Goal: Book appointment/travel/reservation

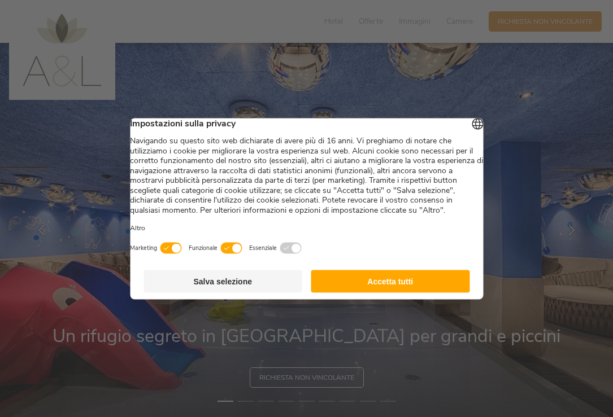
click at [388, 293] on button "Accetta tutti" at bounding box center [390, 281] width 159 height 23
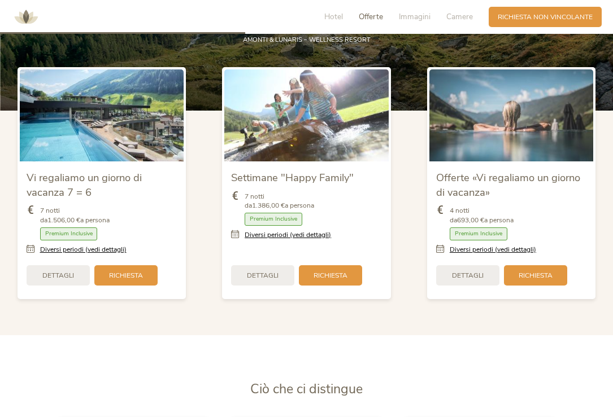
scroll to position [1129, 0]
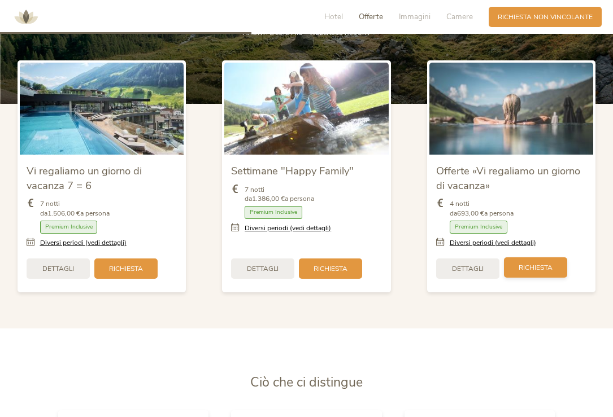
click at [534, 268] on span "Richiesta" at bounding box center [535, 268] width 34 height 10
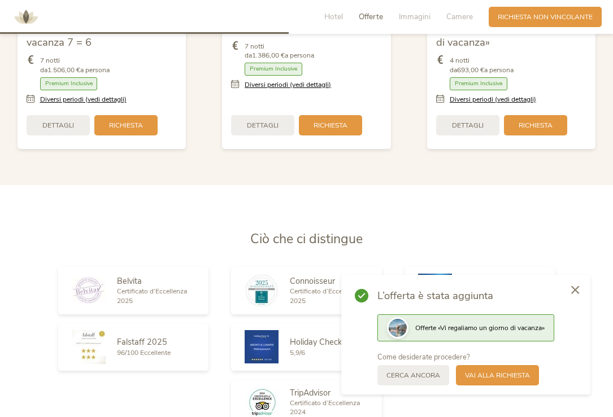
scroll to position [1299, 0]
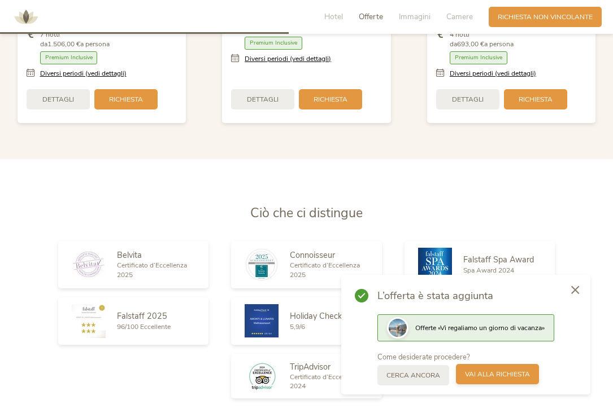
click at [492, 378] on span "Vai alla richiesta" at bounding box center [497, 375] width 65 height 10
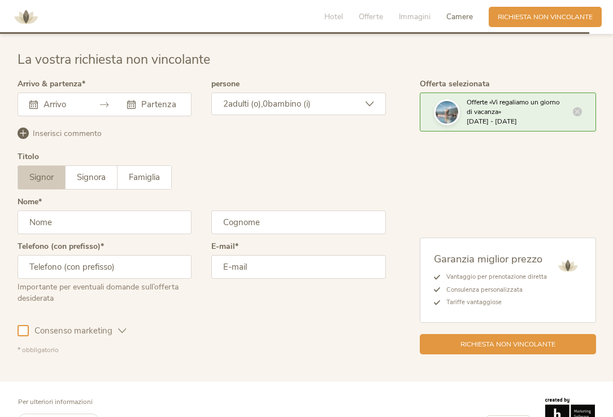
scroll to position [2732, 0]
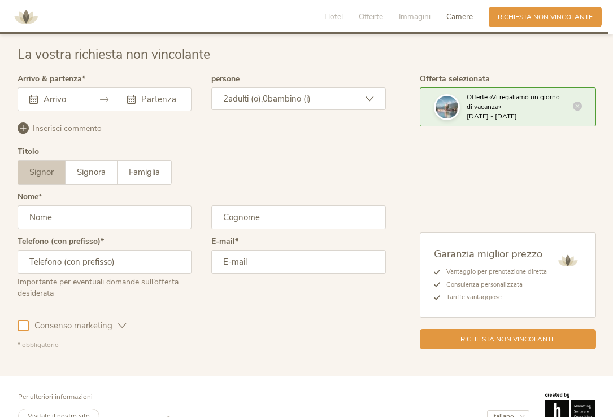
click at [159, 96] on input "text" at bounding box center [158, 99] width 41 height 11
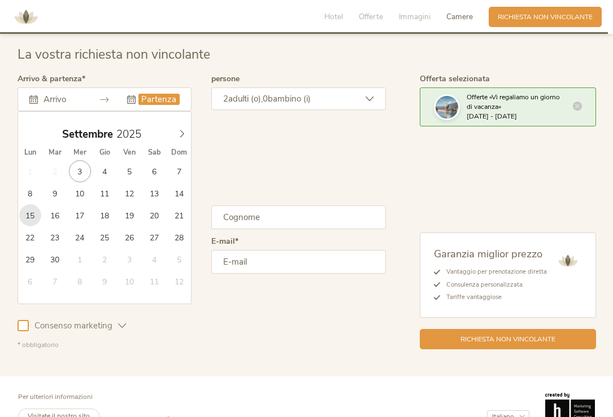
type input "15.09.2025"
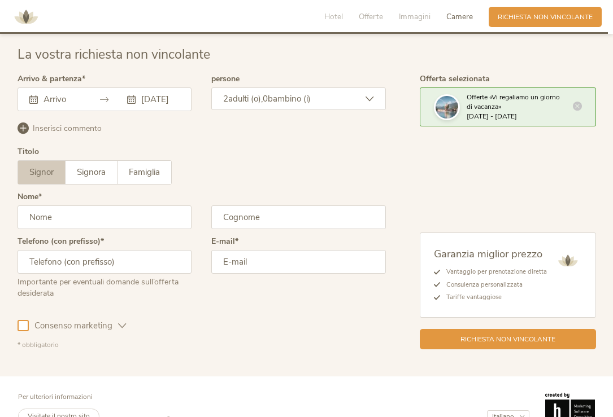
click at [311, 98] on span "bambino (i)" at bounding box center [289, 98] width 43 height 11
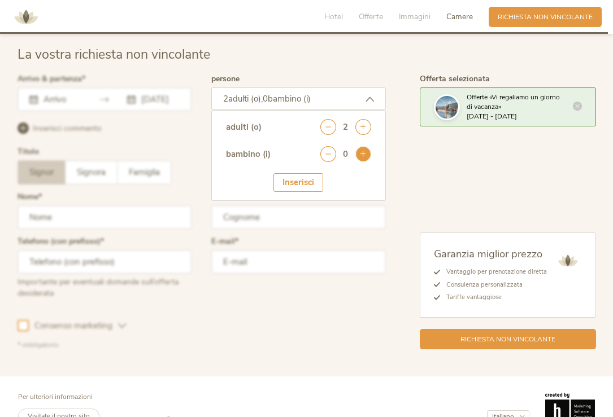
click at [358, 154] on icon at bounding box center [363, 154] width 16 height 16
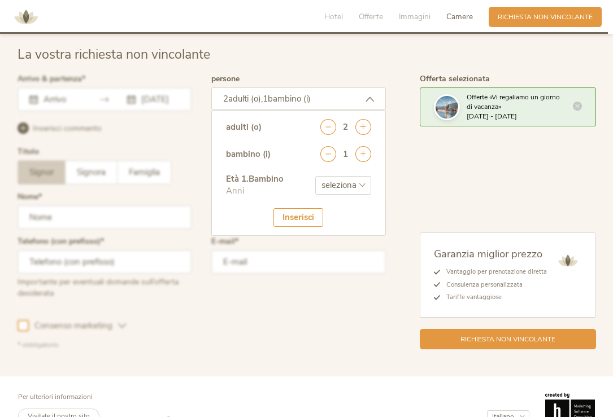
click at [350, 181] on select "seleziona 0 1 2 3 4 5 6 7 8 9 10 11 12 13 14 15 16 17" at bounding box center [343, 185] width 56 height 19
select select "4"
click at [315, 176] on select "seleziona 0 1 2 3 4 5 6 7 8 9 10 11 12 13 14 15 16 17" at bounding box center [343, 185] width 56 height 19
click at [293, 216] on div "Inserisci" at bounding box center [298, 217] width 50 height 19
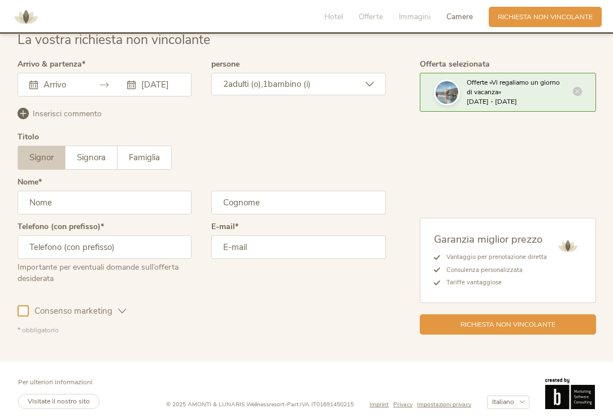
scroll to position [2755, 0]
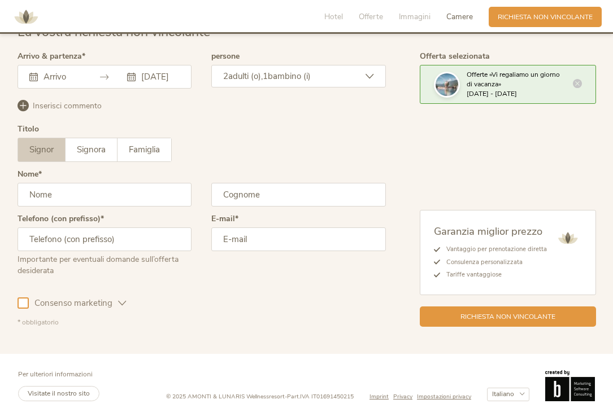
click at [71, 194] on input "text" at bounding box center [105, 195] width 174 height 24
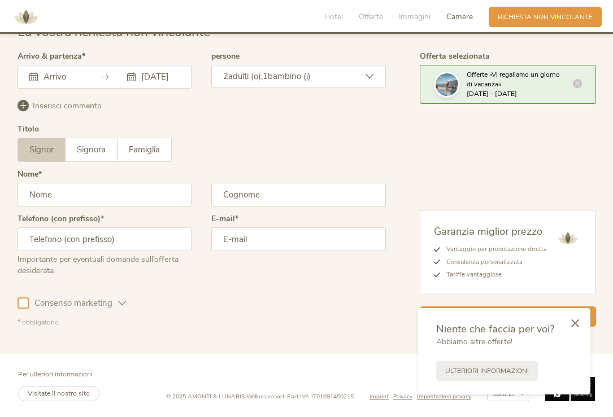
type input "Armando"
type input "Buonpane"
type input "+393929982606"
type input "buonpy70@gmail.com"
click at [21, 303] on div at bounding box center [23, 303] width 11 height 11
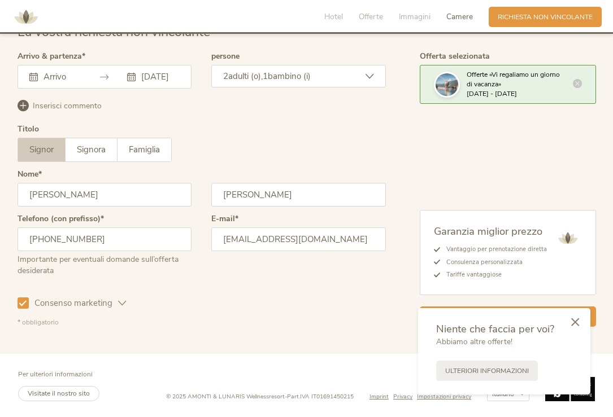
click at [573, 322] on icon at bounding box center [575, 322] width 8 height 8
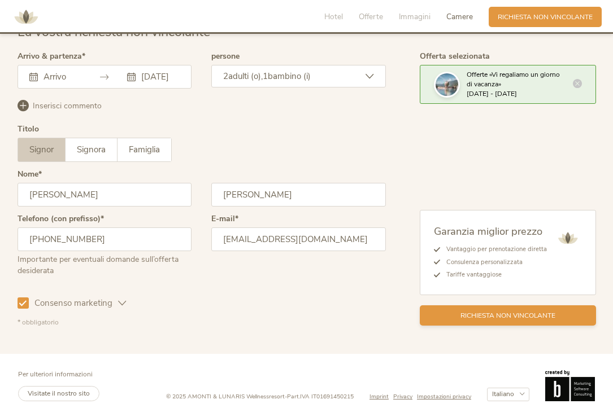
click at [511, 317] on span "Richiesta non vincolante" at bounding box center [507, 316] width 95 height 10
click at [134, 75] on icon at bounding box center [131, 77] width 8 height 8
click at [78, 73] on input "text" at bounding box center [61, 76] width 41 height 11
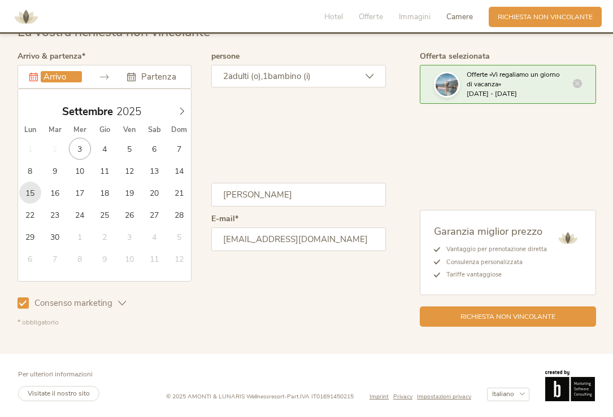
type input "15.09.2025"
click at [155, 76] on input "text" at bounding box center [158, 76] width 41 height 11
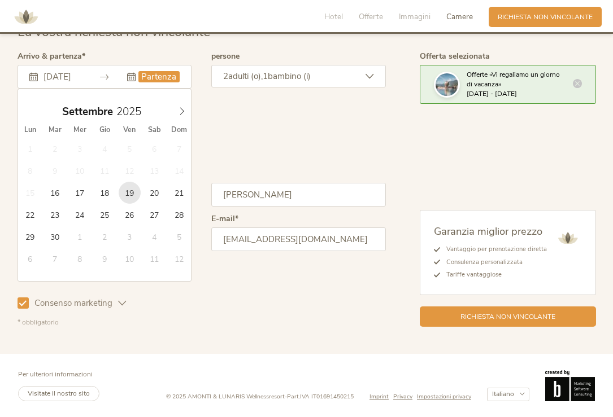
type input "19.09.2025"
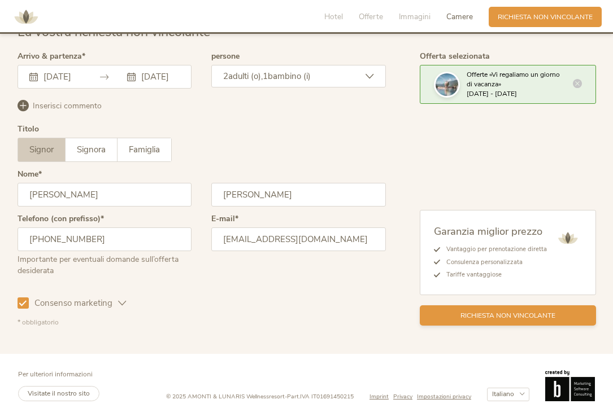
click at [499, 317] on span "Richiesta non vincolante" at bounding box center [507, 316] width 95 height 10
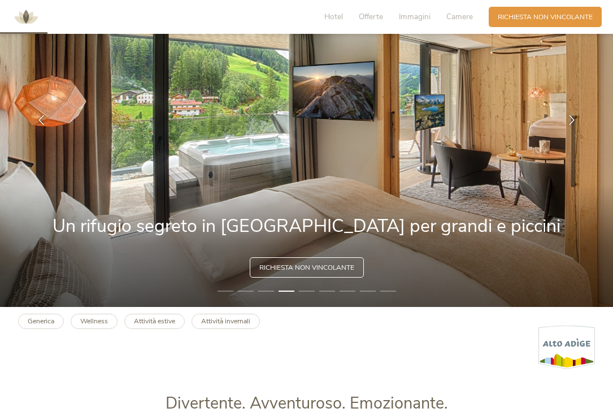
scroll to position [0, 0]
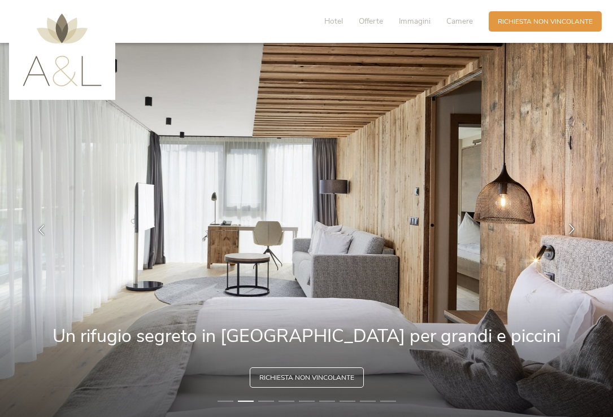
click at [568, 227] on icon at bounding box center [571, 229] width 10 height 10
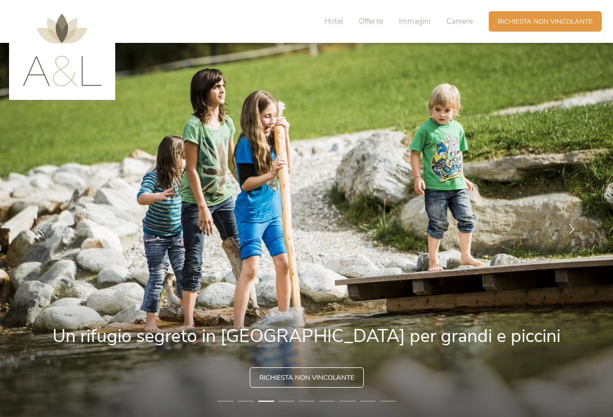
click at [568, 227] on icon at bounding box center [571, 229] width 10 height 10
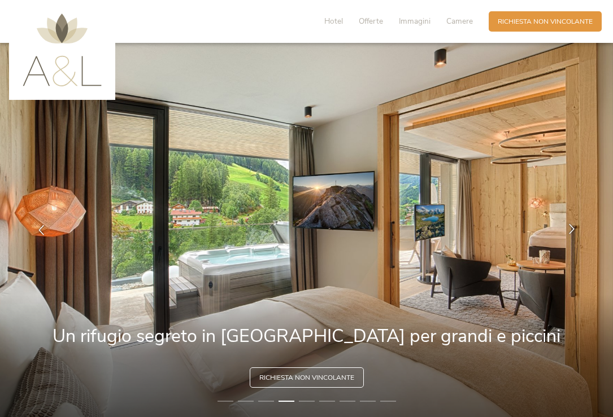
click at [568, 227] on icon at bounding box center [571, 229] width 10 height 10
click at [576, 230] on icon at bounding box center [571, 229] width 10 height 10
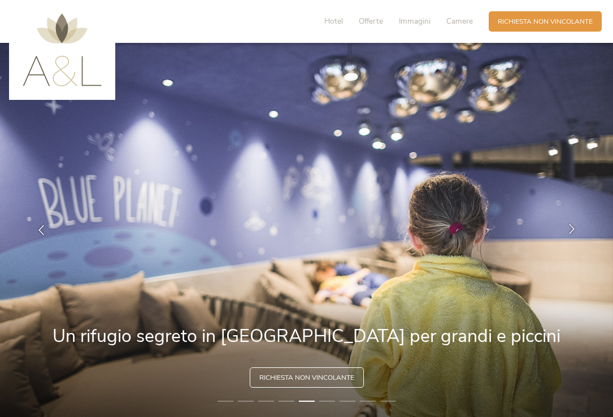
click at [576, 230] on icon at bounding box center [571, 229] width 10 height 10
click at [570, 227] on icon at bounding box center [571, 229] width 10 height 10
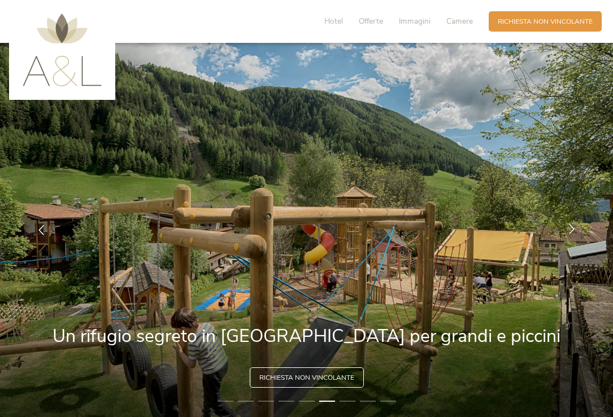
click at [570, 225] on icon at bounding box center [571, 229] width 10 height 10
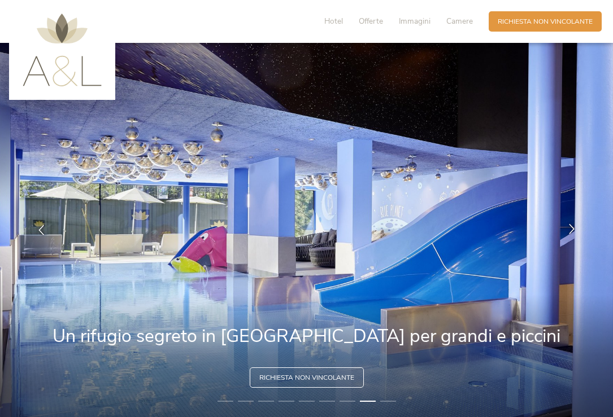
click at [571, 229] on icon at bounding box center [571, 229] width 10 height 10
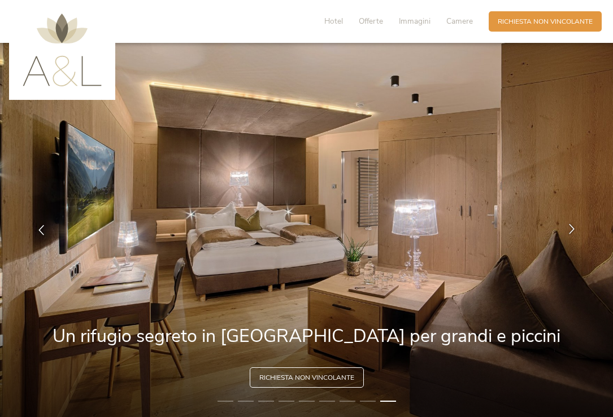
click at [571, 229] on icon at bounding box center [571, 229] width 10 height 10
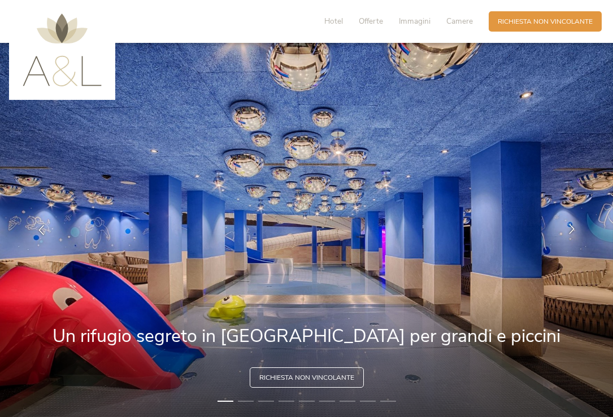
click at [571, 229] on icon at bounding box center [571, 229] width 10 height 10
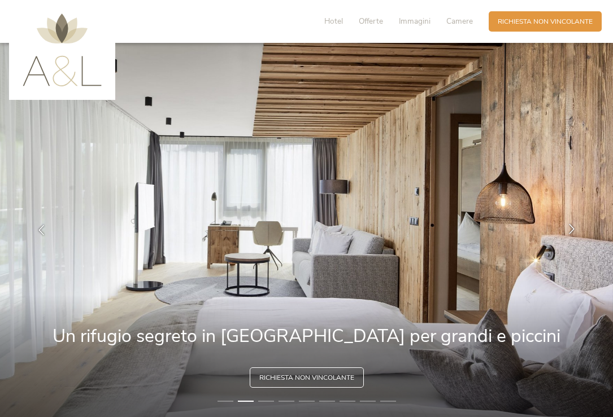
click at [571, 229] on icon at bounding box center [571, 229] width 10 height 10
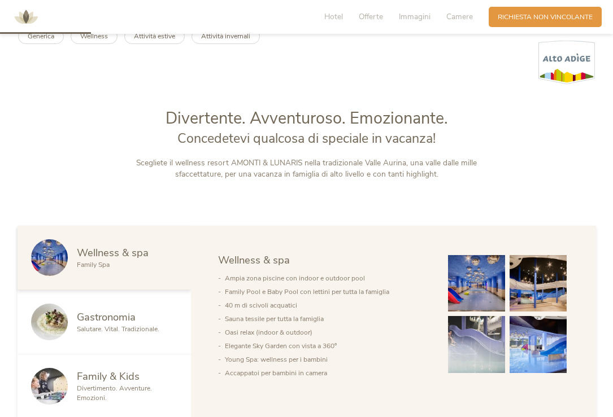
scroll to position [508, 0]
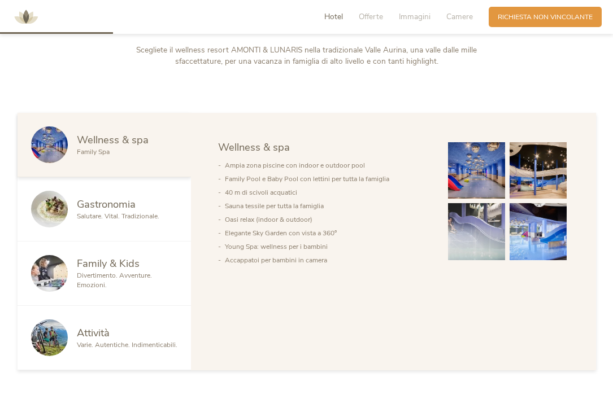
click at [542, 171] on img at bounding box center [537, 170] width 57 height 57
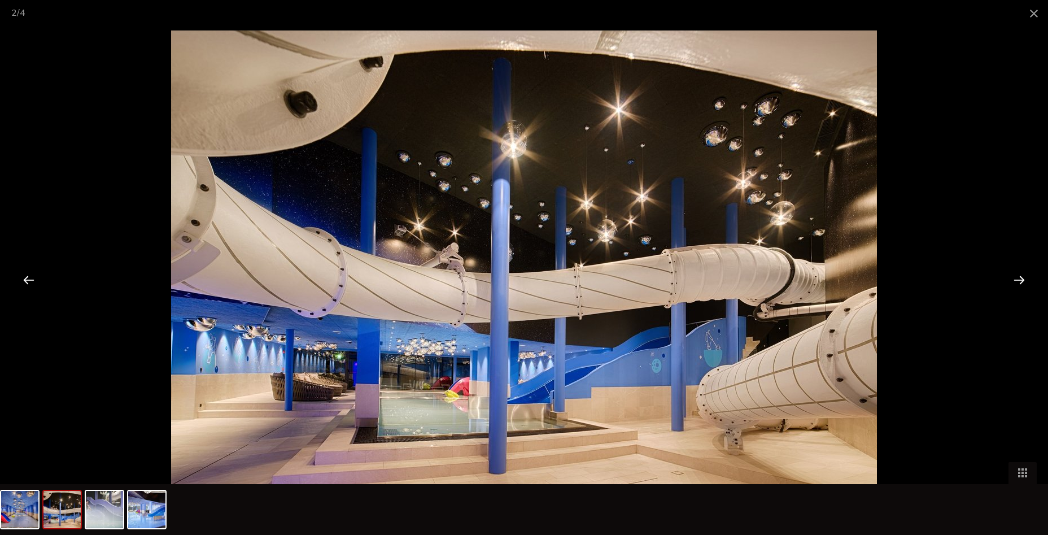
scroll to position [850, 0]
click at [612, 274] on div at bounding box center [1019, 279] width 35 height 35
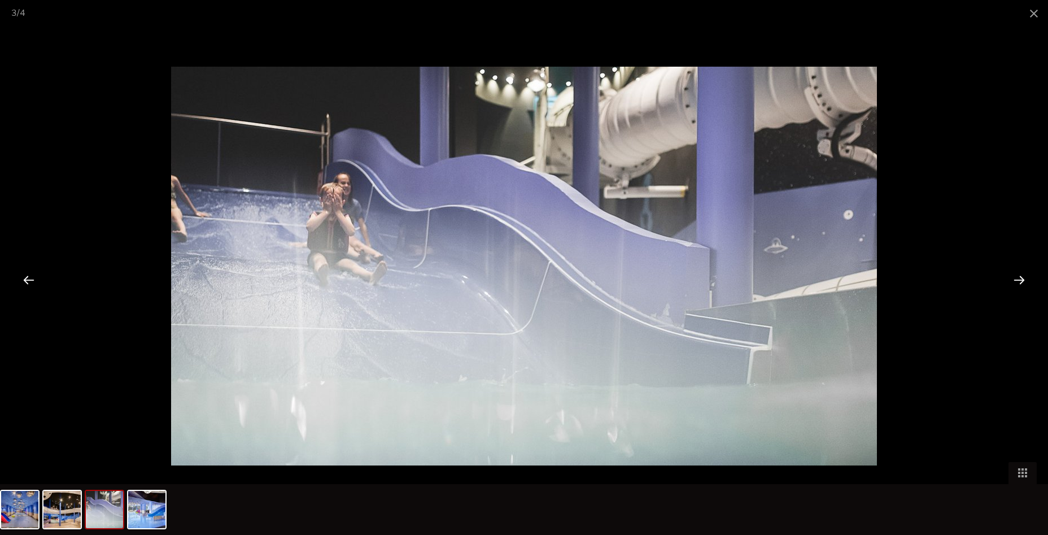
click at [612, 279] on div at bounding box center [1019, 279] width 35 height 35
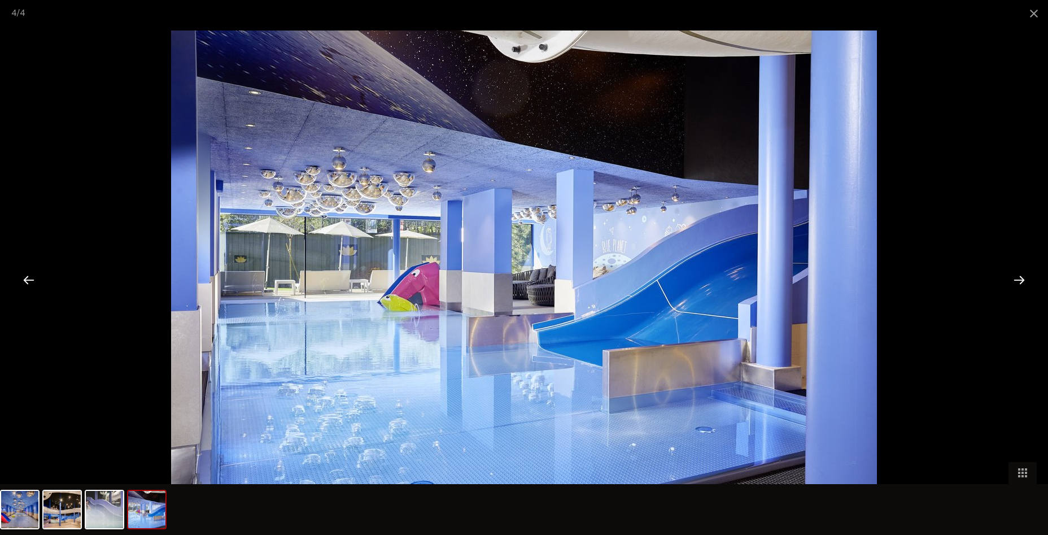
click at [612, 279] on div at bounding box center [1019, 279] width 35 height 35
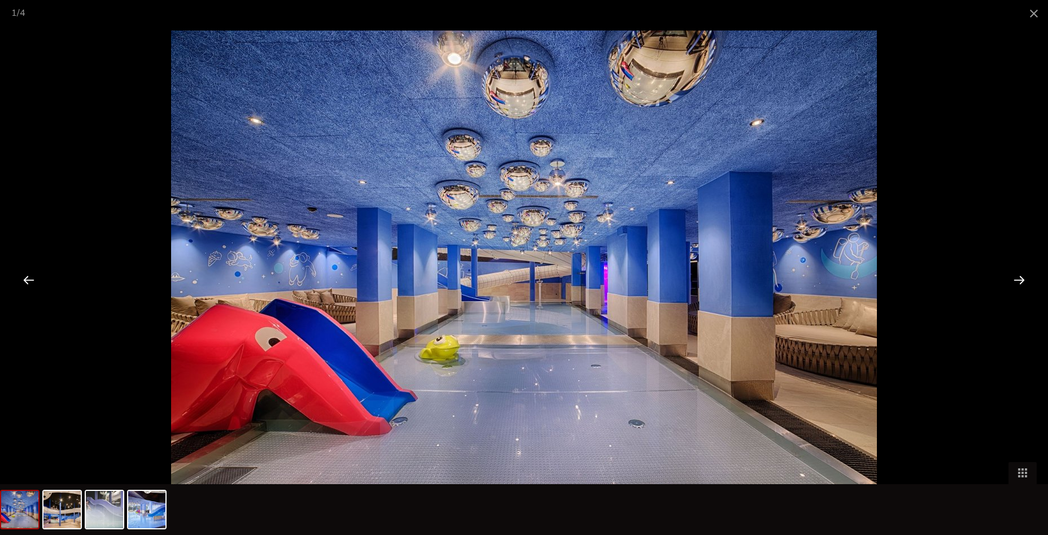
click at [612, 279] on div at bounding box center [1019, 279] width 35 height 35
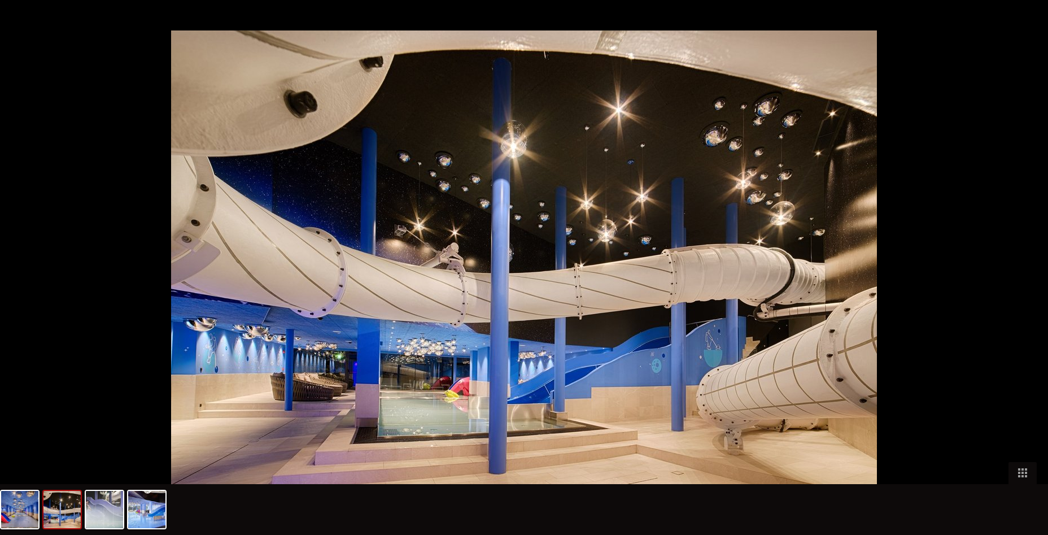
click at [612, 279] on div at bounding box center [1024, 279] width 35 height 35
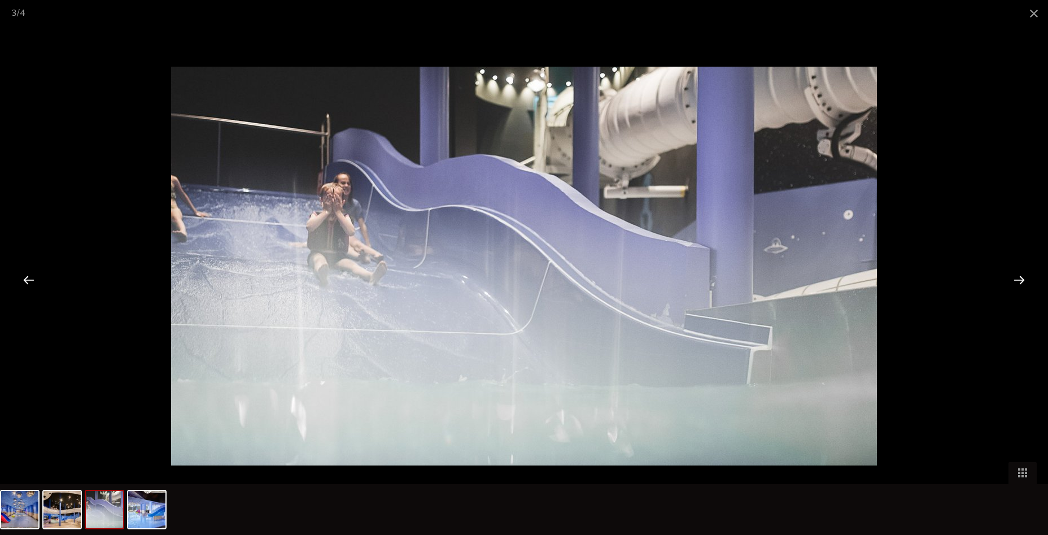
click at [612, 279] on div at bounding box center [1019, 279] width 35 height 35
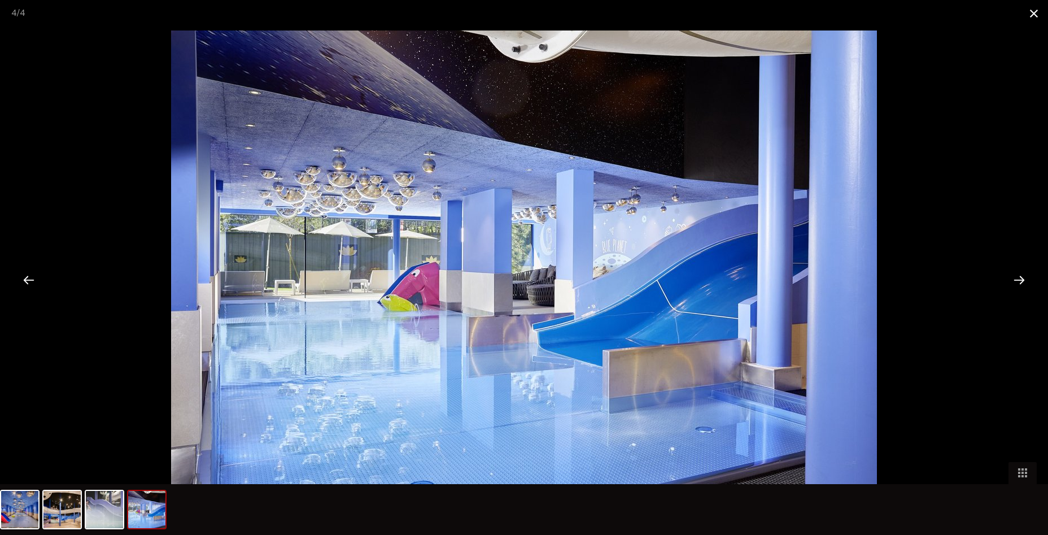
click at [612, 13] on span at bounding box center [1034, 13] width 28 height 27
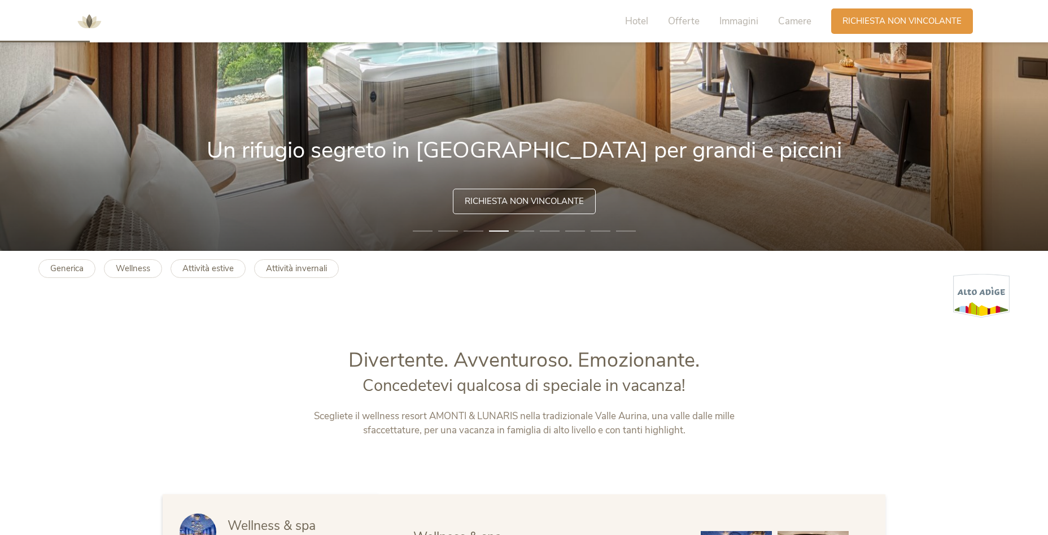
scroll to position [282, 0]
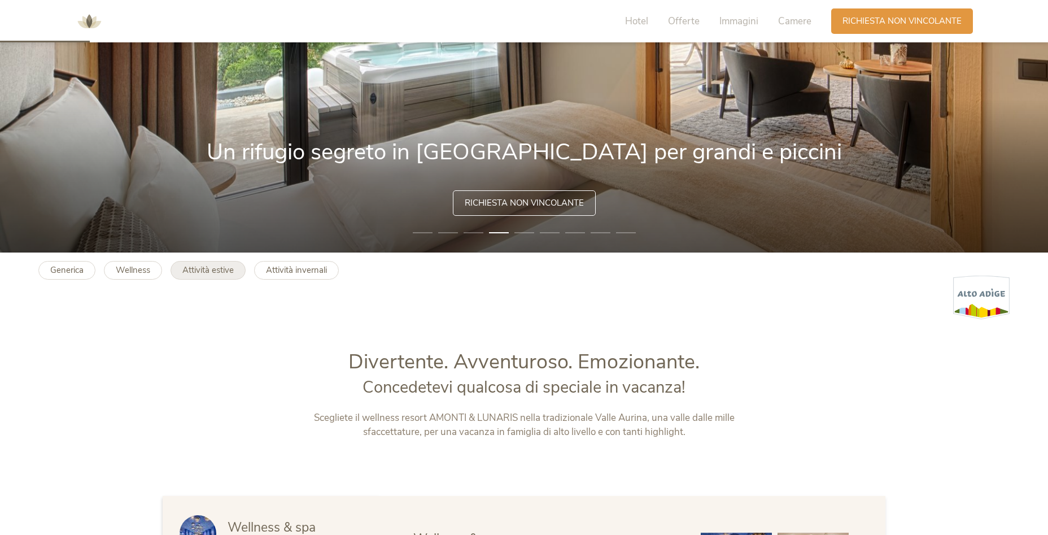
click at [216, 271] on b "Attività estive" at bounding box center [207, 269] width 51 height 11
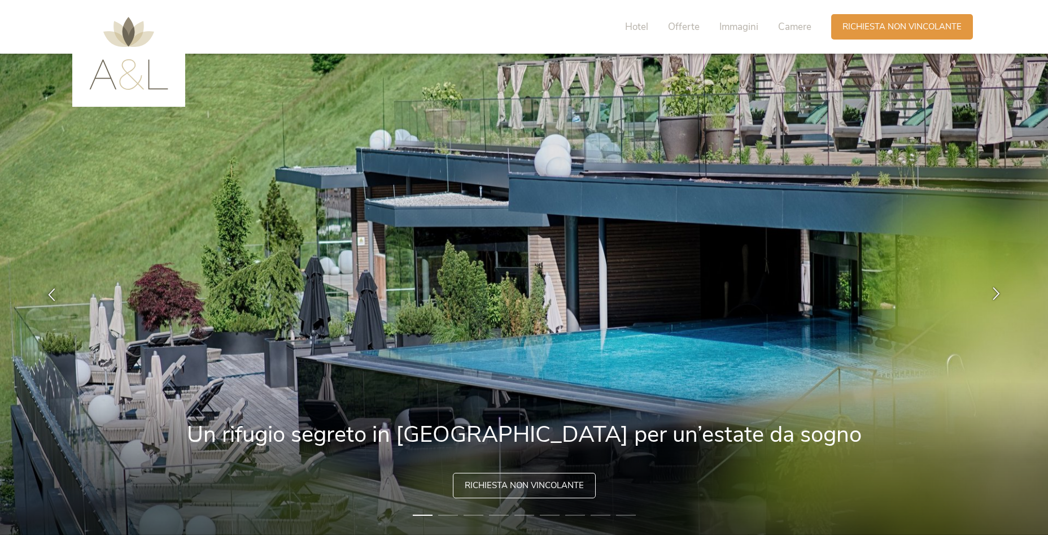
click at [994, 294] on icon at bounding box center [996, 293] width 13 height 13
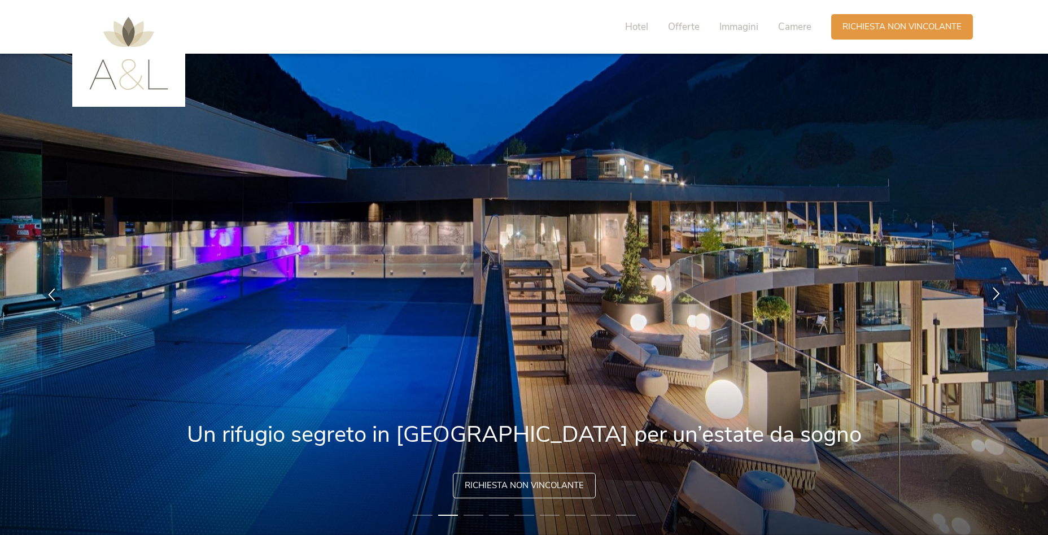
click at [997, 291] on icon at bounding box center [996, 293] width 13 height 13
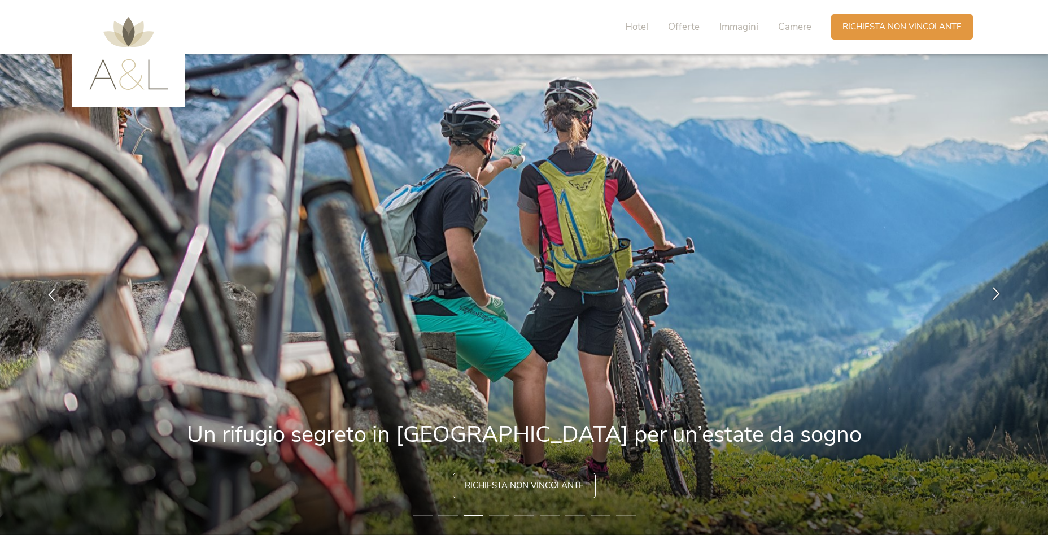
click at [997, 291] on icon at bounding box center [996, 293] width 13 height 13
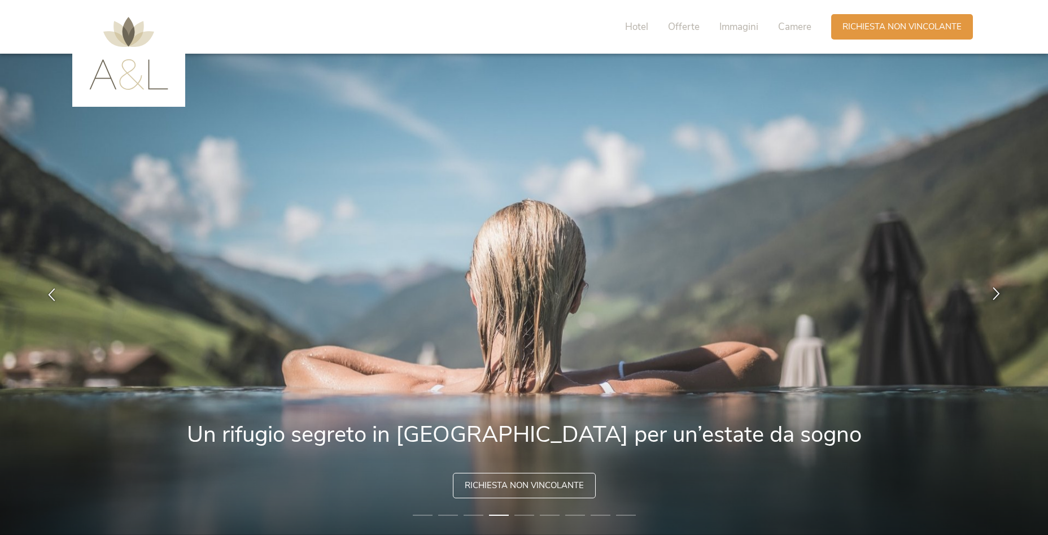
click at [997, 291] on icon at bounding box center [996, 293] width 13 height 13
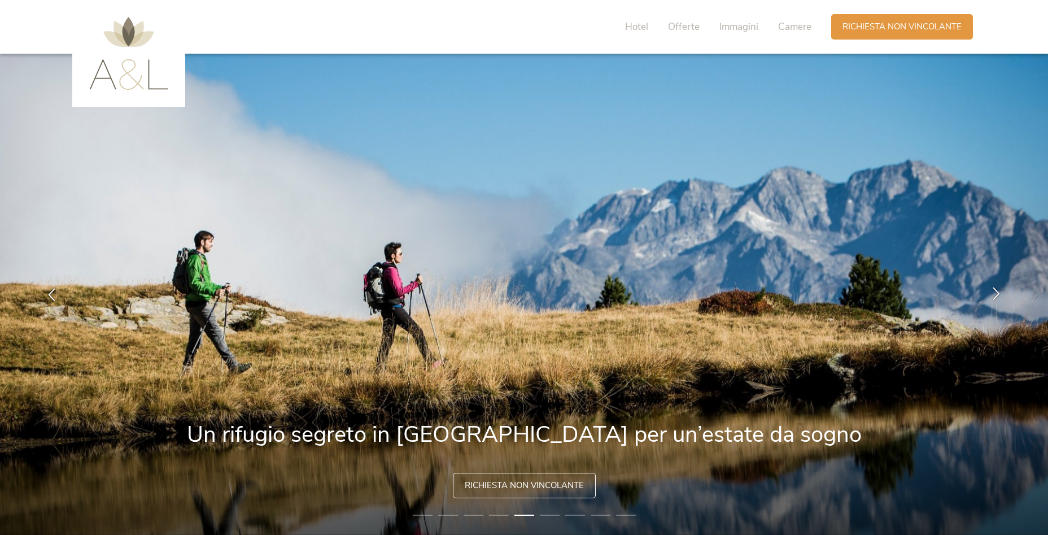
click at [997, 291] on icon at bounding box center [996, 293] width 13 height 13
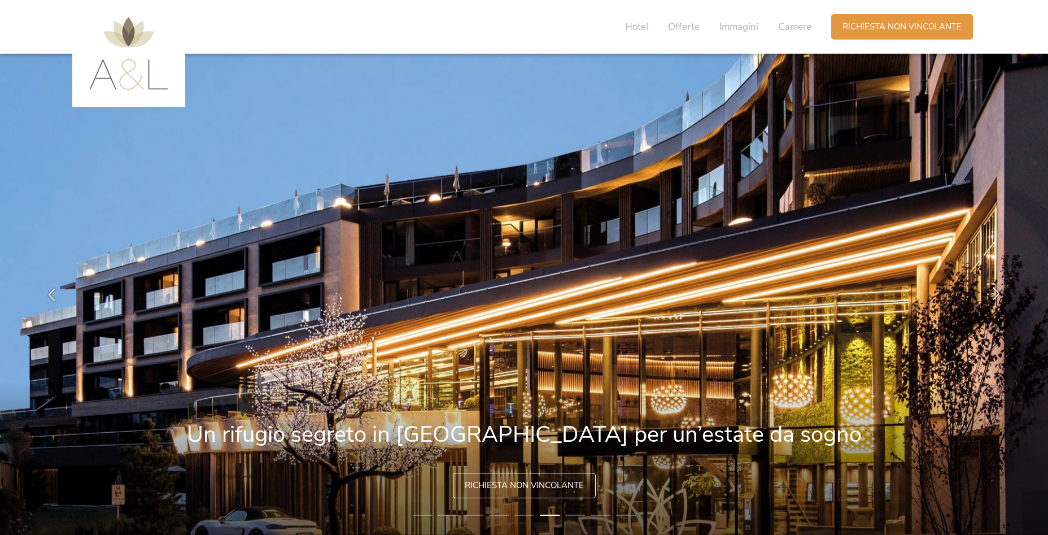
click at [997, 291] on icon at bounding box center [996, 293] width 13 height 13
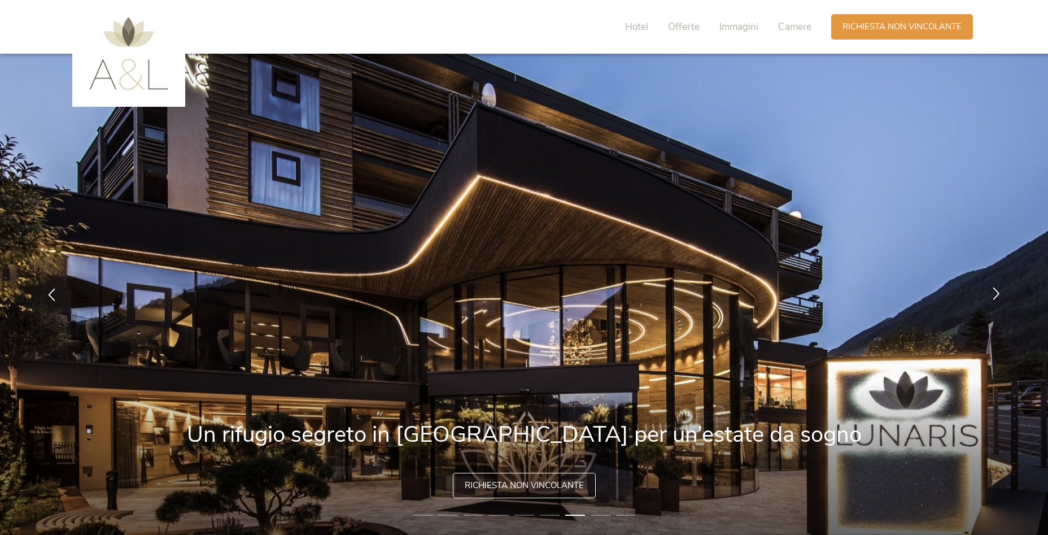
click at [997, 291] on icon at bounding box center [996, 293] width 13 height 13
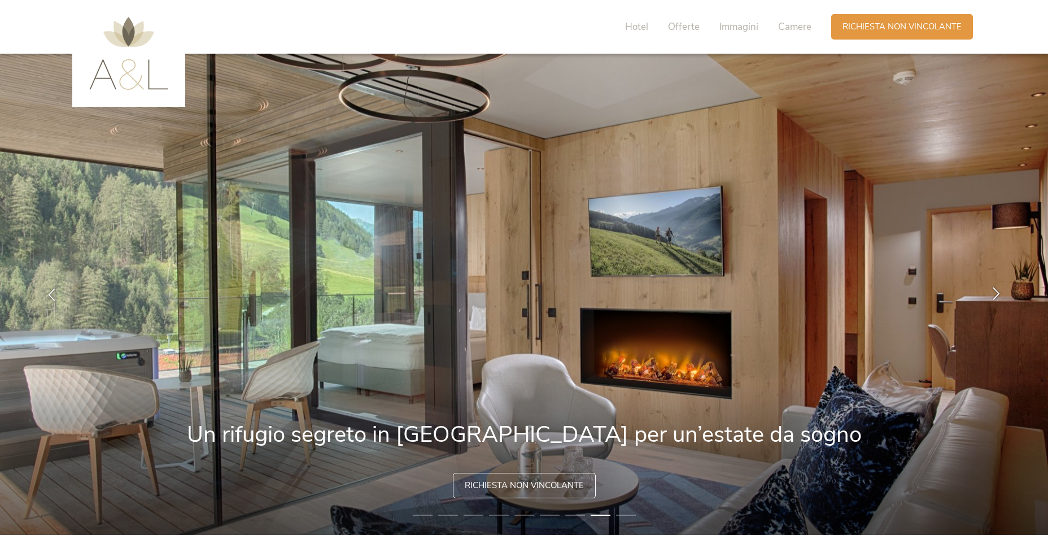
click at [997, 291] on icon at bounding box center [996, 293] width 13 height 13
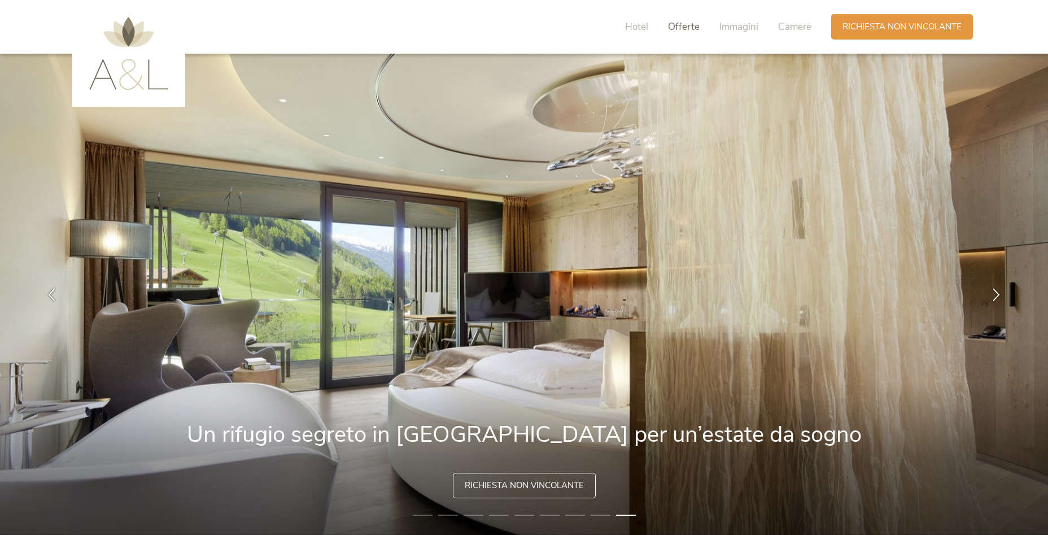
click at [688, 30] on span "Offerte" at bounding box center [684, 26] width 32 height 13
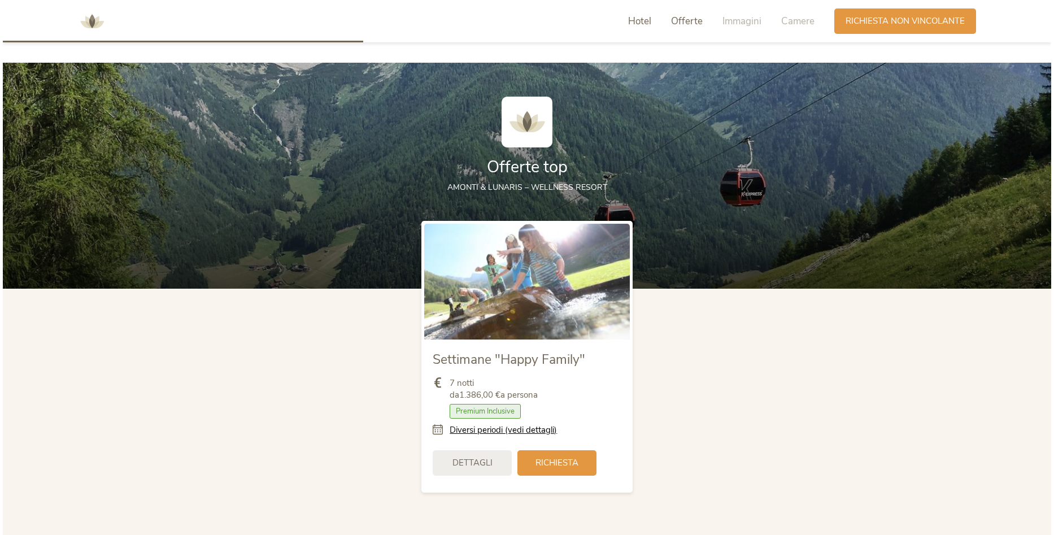
scroll to position [1244, 0]
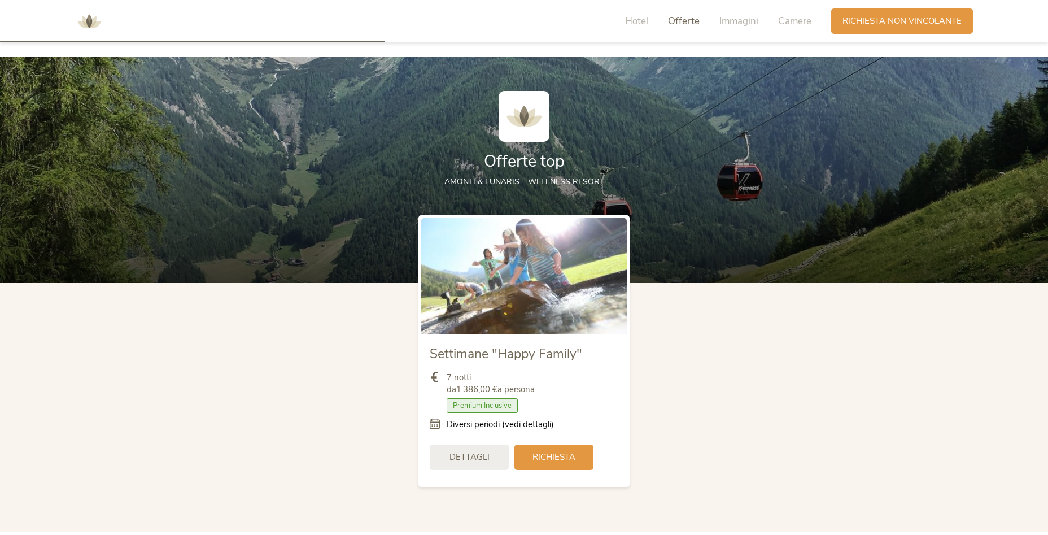
click at [436, 425] on icon at bounding box center [438, 424] width 17 height 12
